Goal: Task Accomplishment & Management: Complete application form

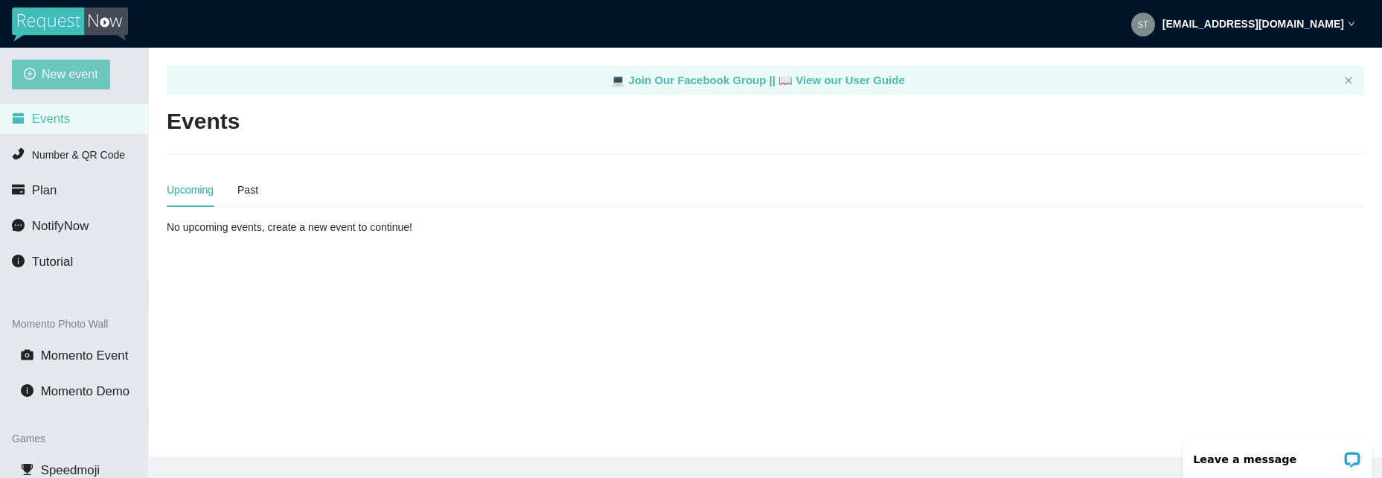
click at [63, 71] on span "New event" at bounding box center [70, 74] width 57 height 19
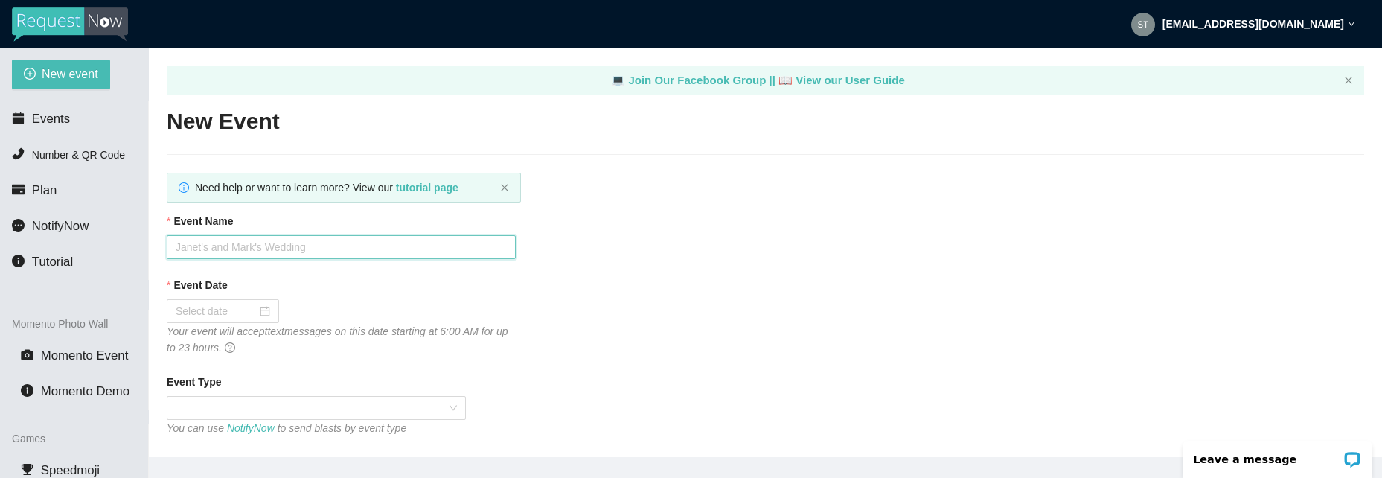
click at [273, 249] on input "Event Name" at bounding box center [341, 247] width 349 height 24
type input "S"
type input "Deerfield HS Homecoming"
click at [264, 309] on div at bounding box center [223, 311] width 95 height 16
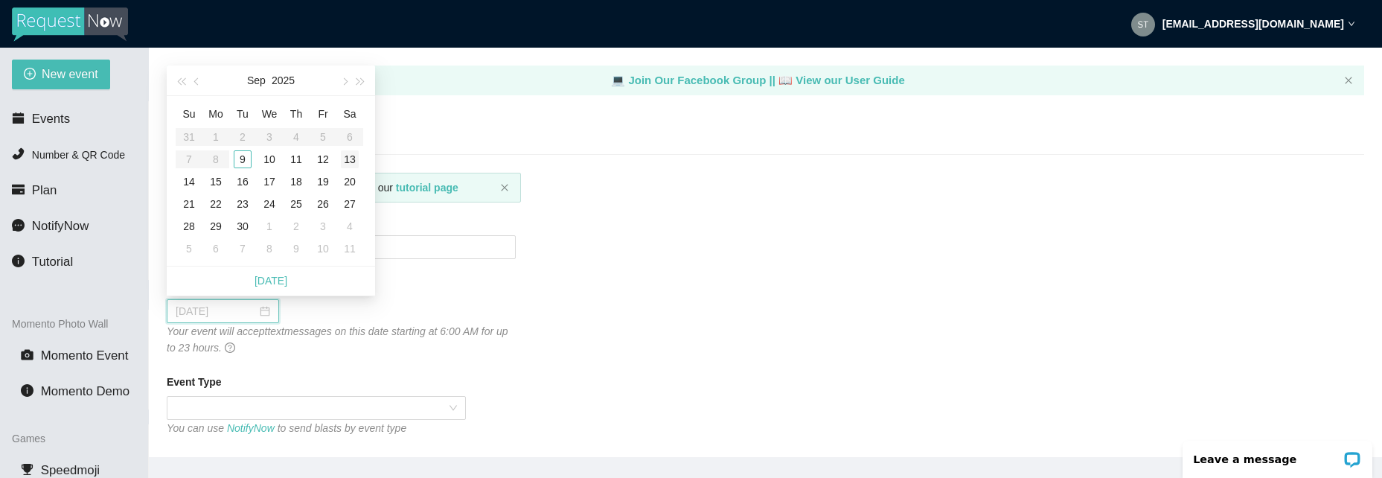
type input "[DATE]"
click at [345, 156] on div "13" at bounding box center [350, 159] width 18 height 18
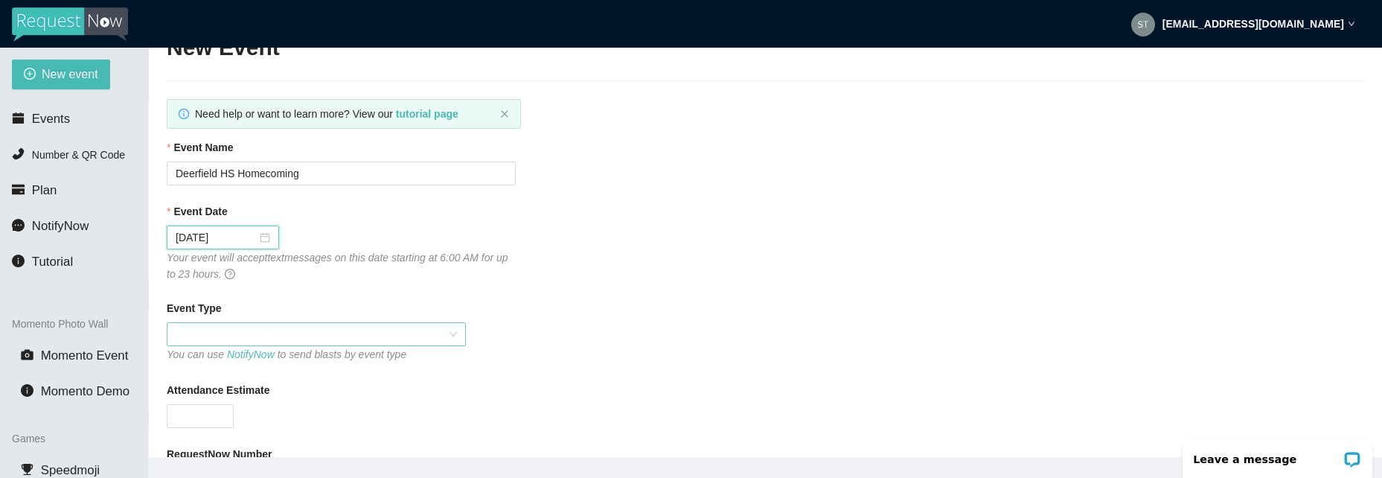
scroll to position [74, 0]
click at [421, 328] on span at bounding box center [316, 333] width 281 height 22
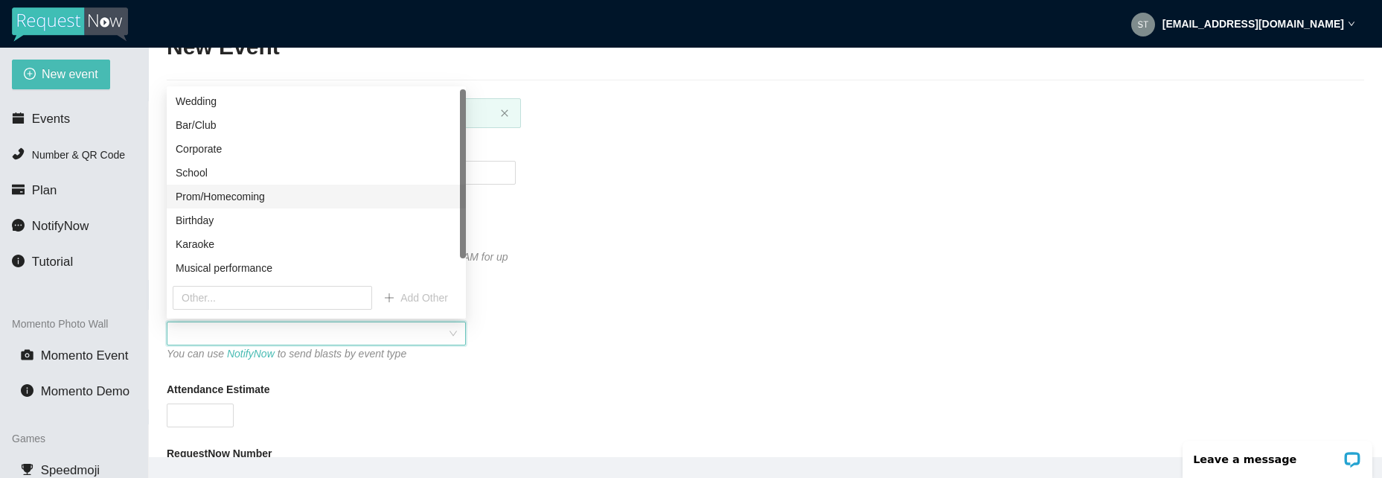
click at [344, 190] on div "Prom/Homecoming" at bounding box center [316, 196] width 281 height 16
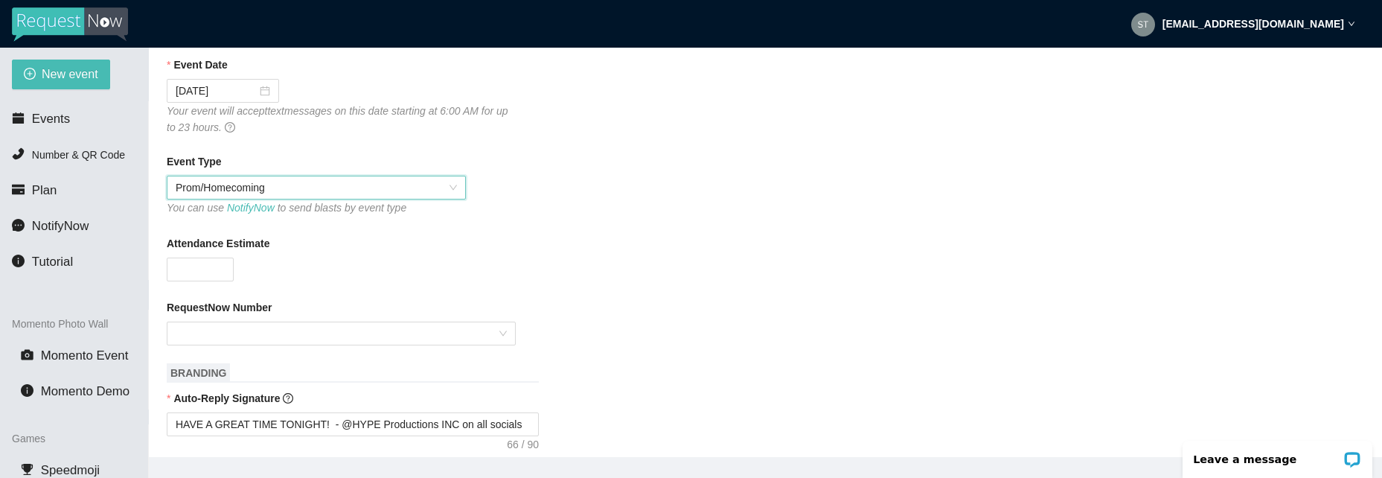
scroll to position [223, 0]
click at [211, 267] on input "Attendance Estimate" at bounding box center [201, 266] width 66 height 22
click at [497, 325] on div at bounding box center [341, 331] width 349 height 24
type input "300"
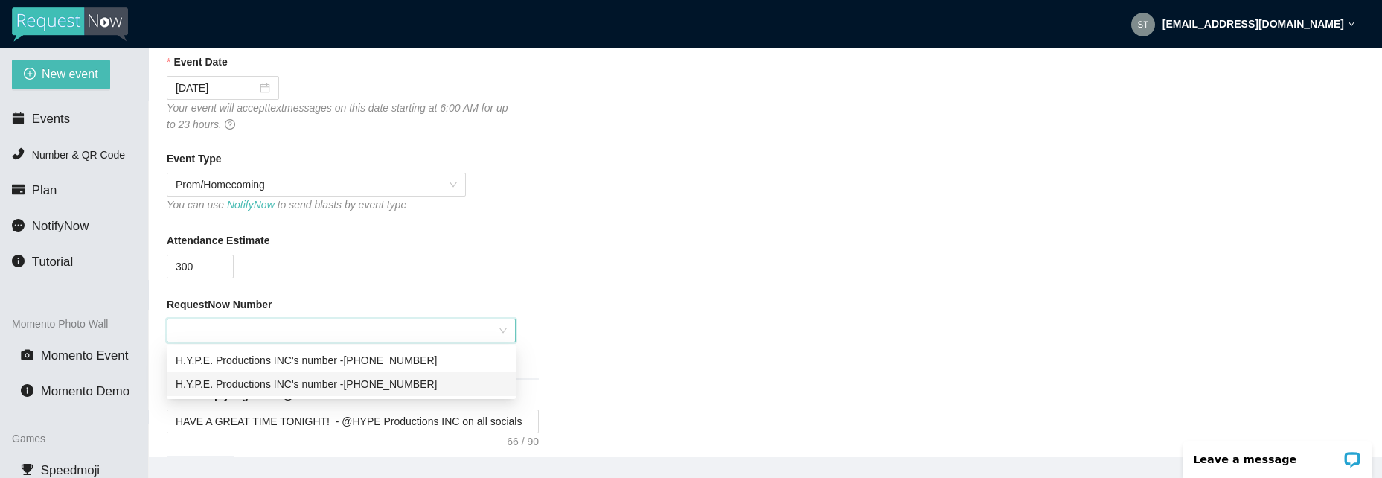
click at [457, 386] on div "H.Y.P.E. Productions INC's number - [PHONE_NUMBER]" at bounding box center [341, 384] width 331 height 16
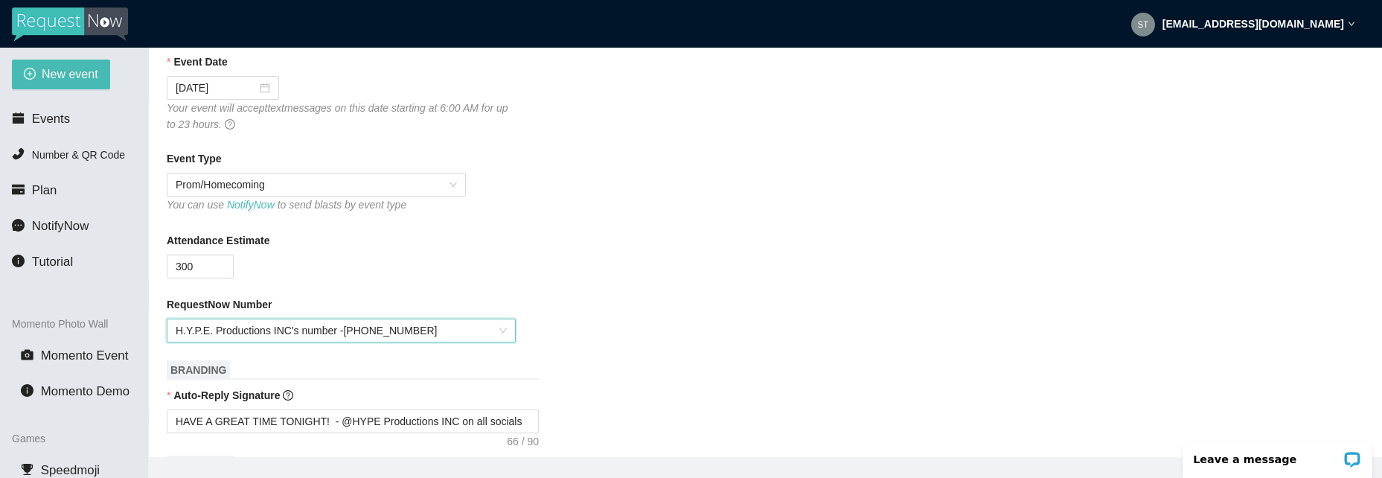
scroll to position [298, 0]
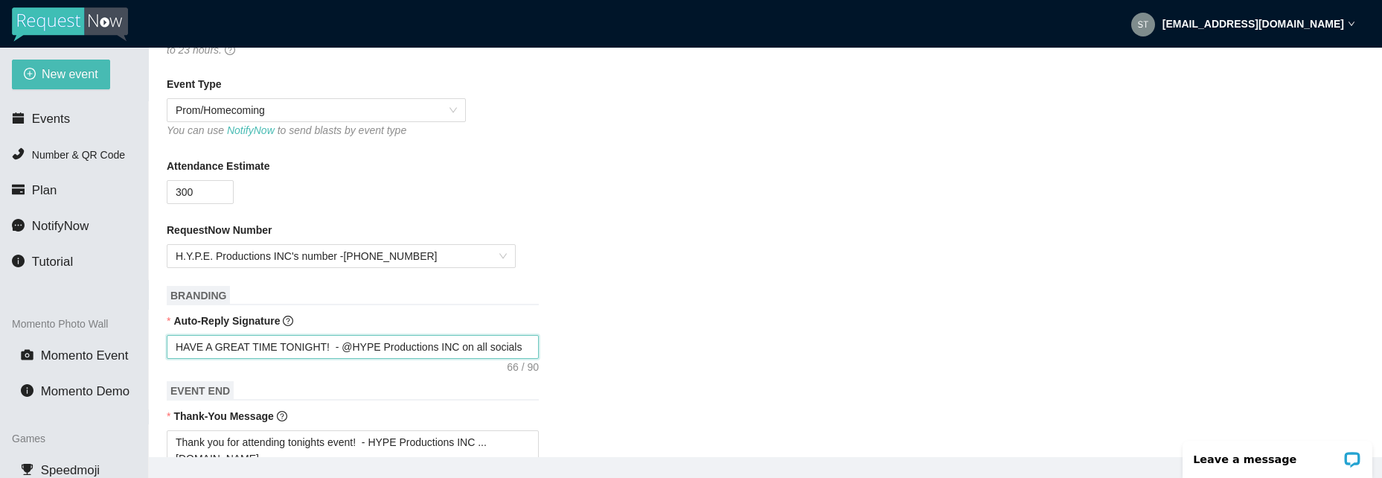
click at [370, 347] on textarea "HAVE A GREAT TIME TONIGHT! - @HYPE Productions INC on all socials" at bounding box center [353, 347] width 372 height 24
type textarea "HAVE A GREAT TIME TONIGHT! - @HYPEProductions INC on all socials"
type textarea "HAVE A GREAT TIME TONIGHT! - @HYPEProductionsINC on all socials"
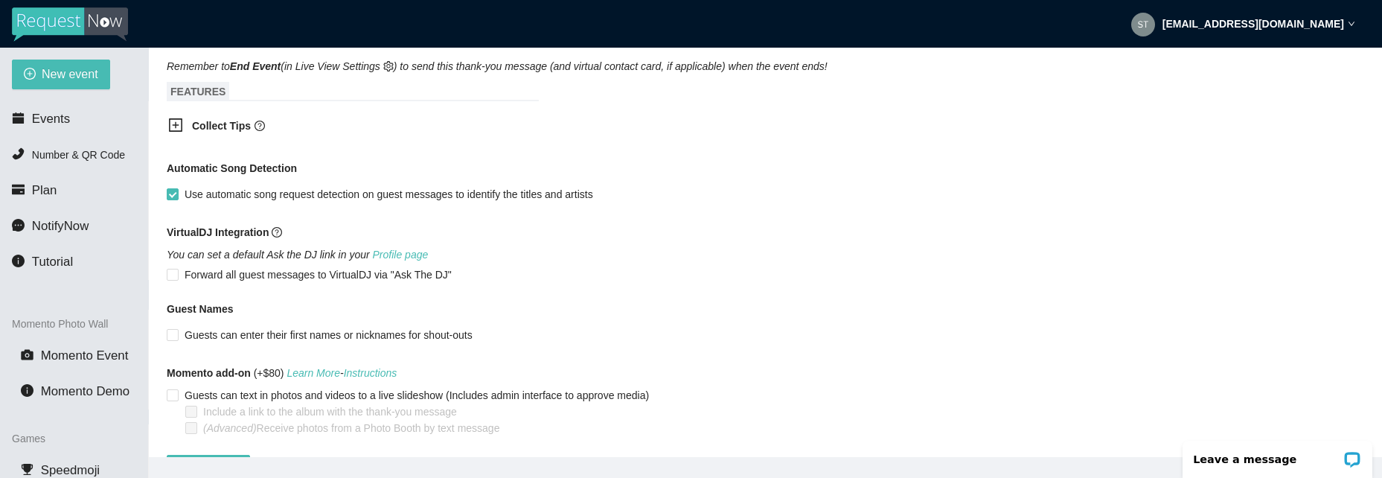
scroll to position [819, 0]
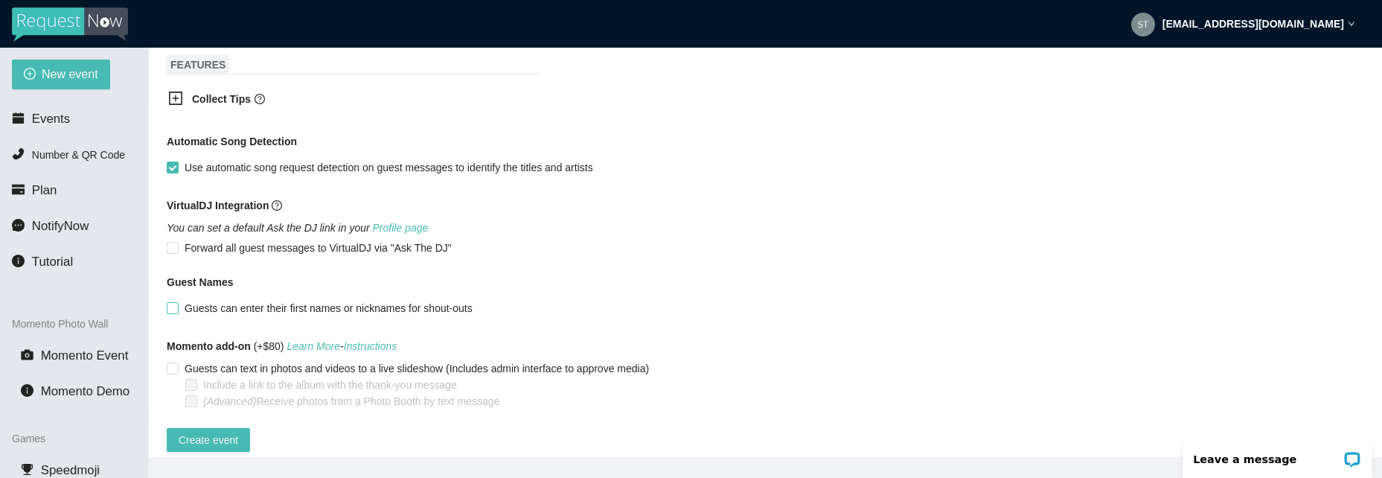
type textarea "HAVE A GREAT TIME TONIGHT! - @HYPEProductionsINC on all socials"
click at [170, 312] on input "Guests can enter their first names or nicknames for shout-outs" at bounding box center [172, 307] width 10 height 10
checkbox input "true"
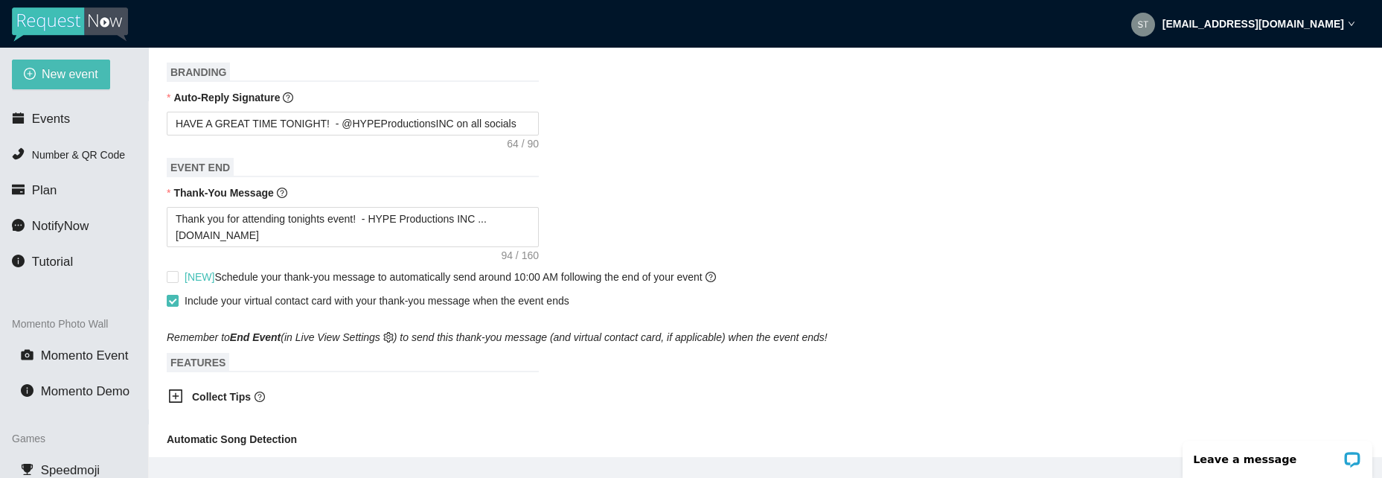
scroll to position [843, 0]
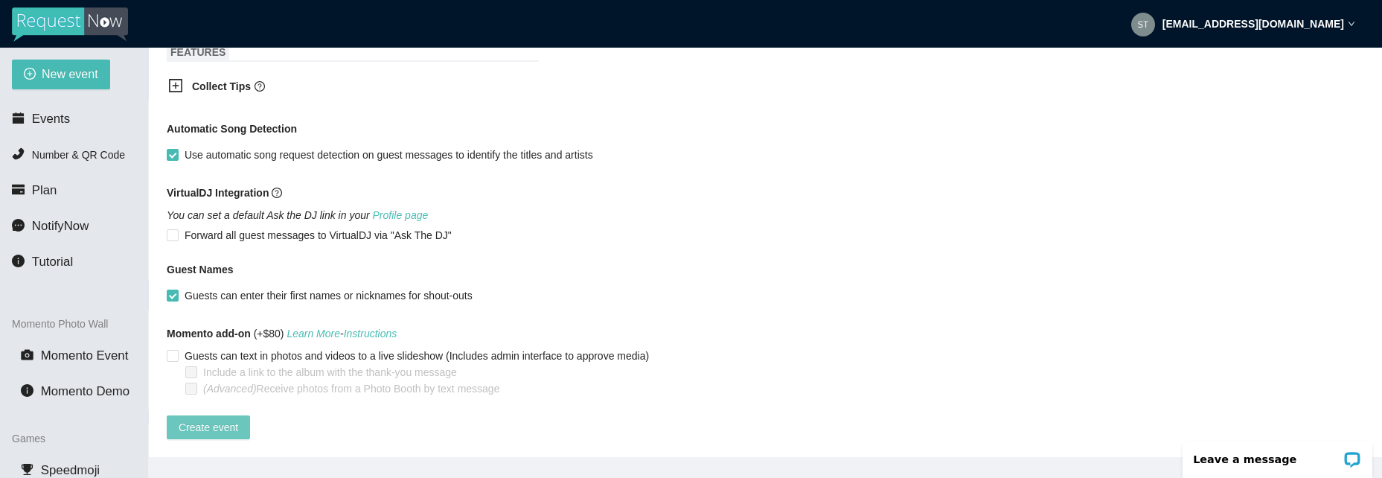
click at [214, 420] on span "Create event" at bounding box center [209, 427] width 60 height 16
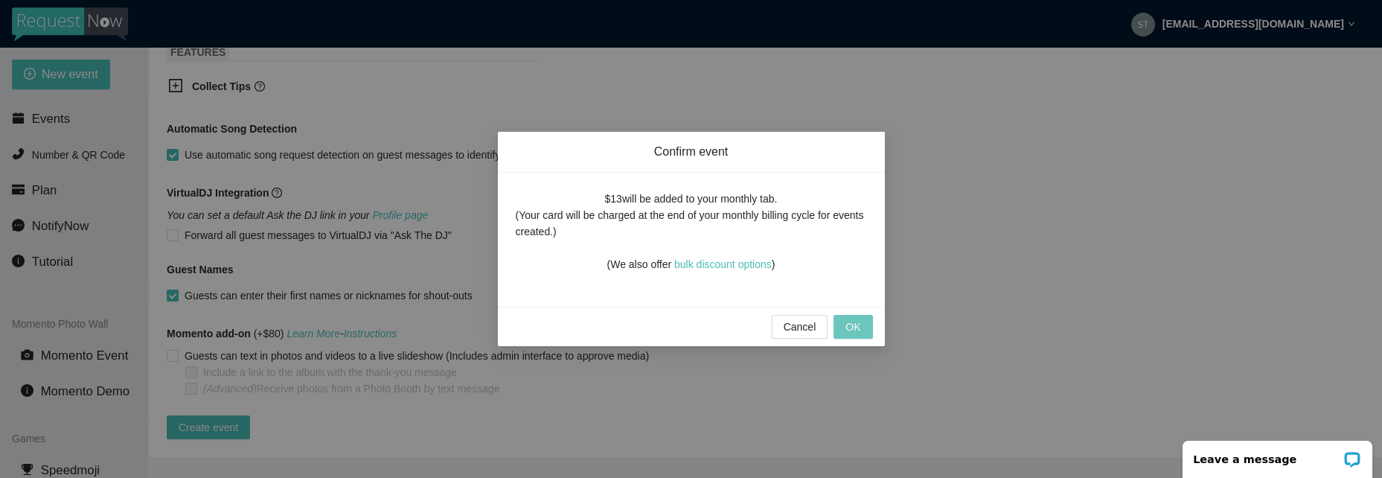
click at [862, 328] on button "OK" at bounding box center [853, 327] width 39 height 24
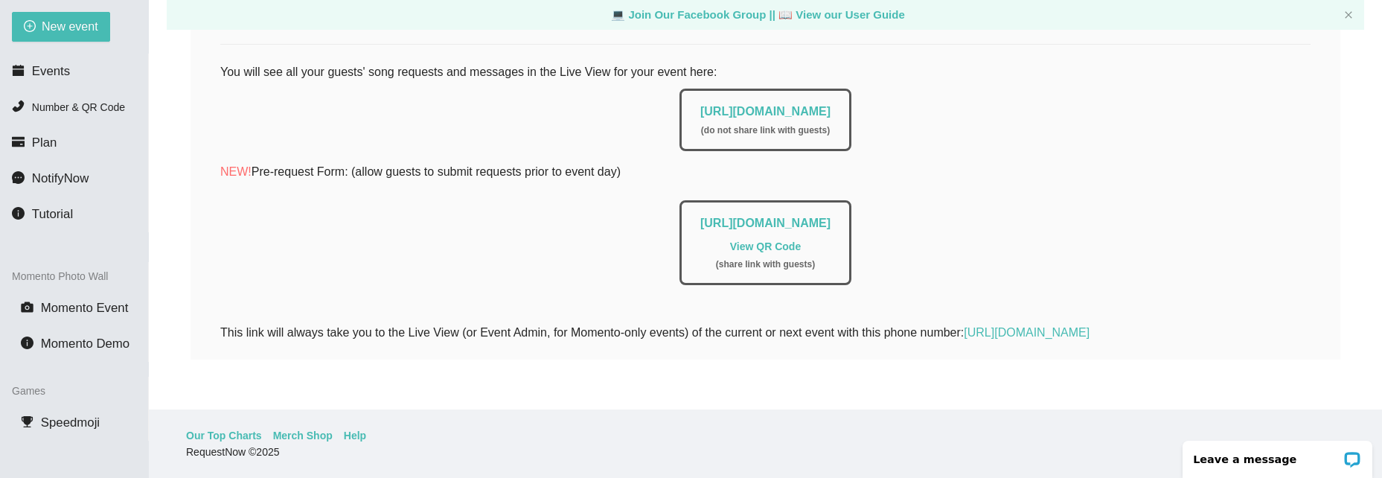
scroll to position [338, 0]
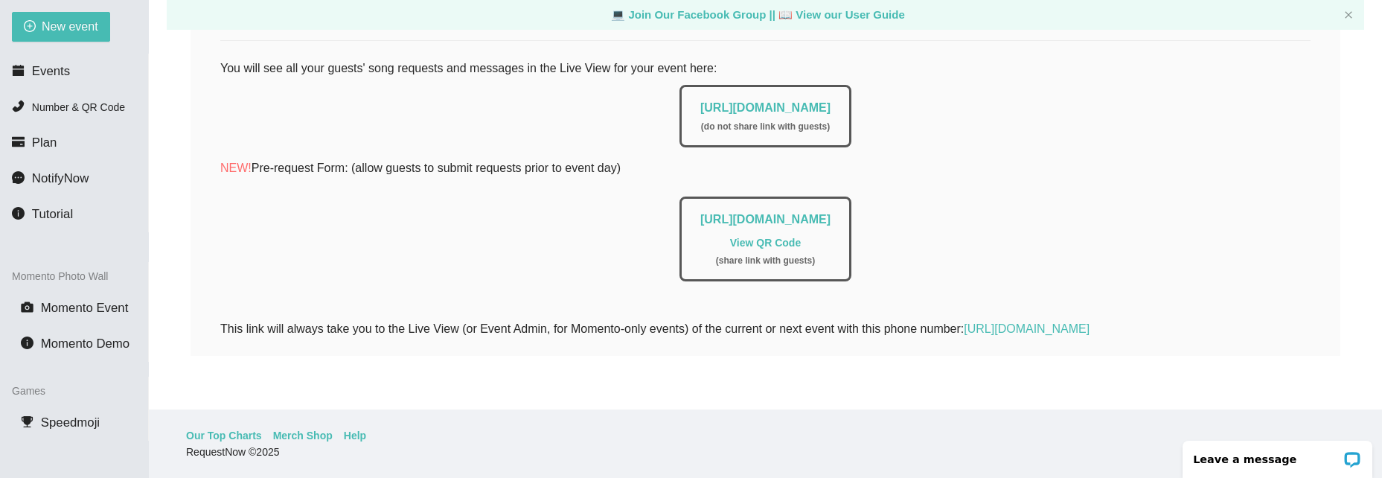
click at [777, 237] on link "View QR Code" at bounding box center [765, 243] width 71 height 12
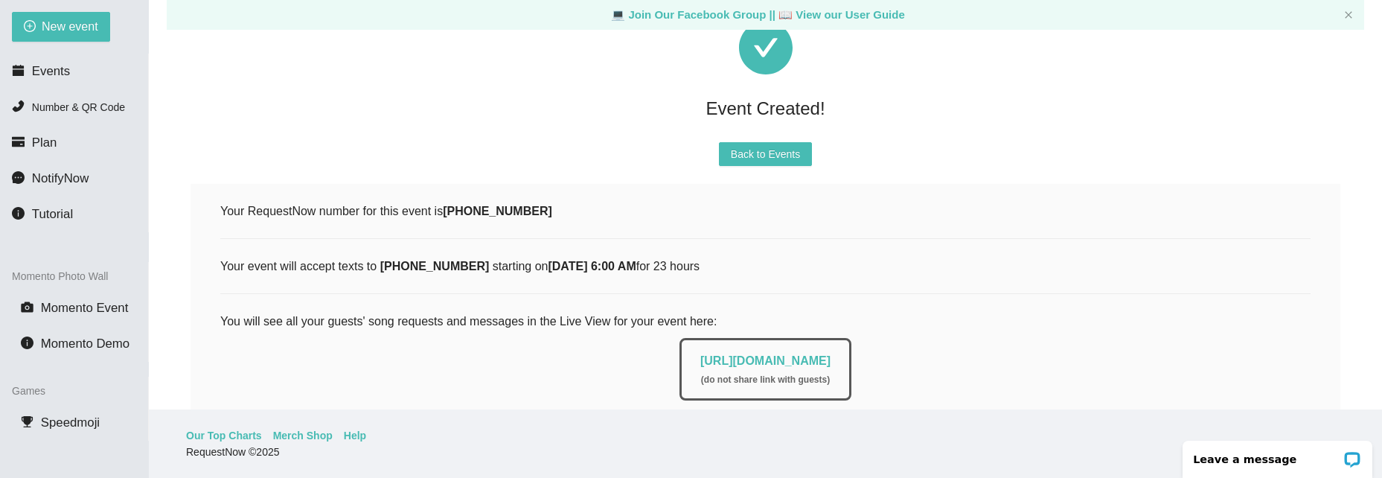
scroll to position [40, 0]
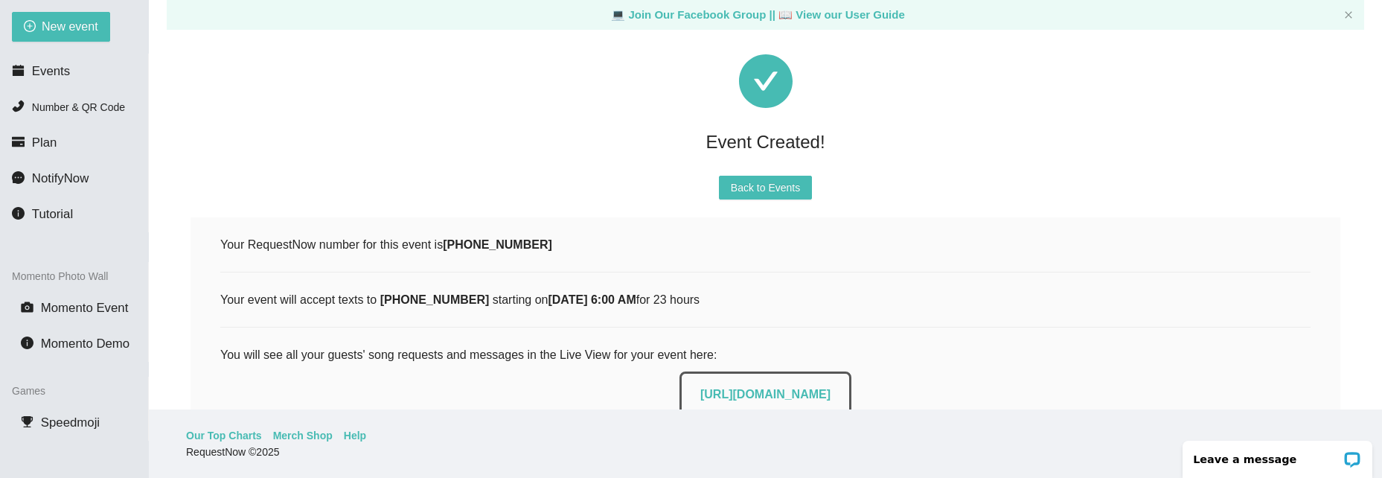
click at [503, 244] on b "(708) 617-0399" at bounding box center [497, 244] width 109 height 13
click at [536, 246] on div "Your RequestNow number for this event is (708) 617-0399" at bounding box center [765, 244] width 1091 height 19
drag, startPoint x: 530, startPoint y: 246, endPoint x: 479, endPoint y: 249, distance: 50.8
click at [479, 249] on b "(708) 617-0399" at bounding box center [497, 244] width 109 height 13
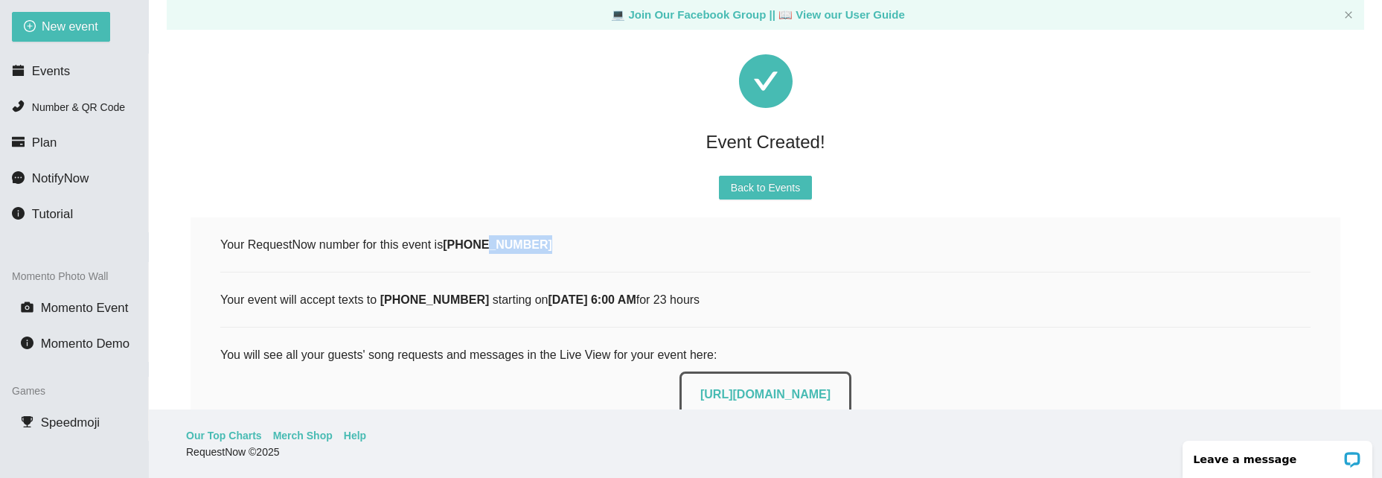
copy b "617-0399"
